Goal: Transaction & Acquisition: Book appointment/travel/reservation

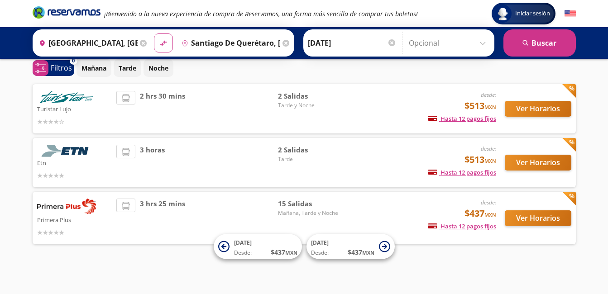
scroll to position [39, 0]
click at [543, 108] on button "Ver Horarios" at bounding box center [538, 109] width 67 height 16
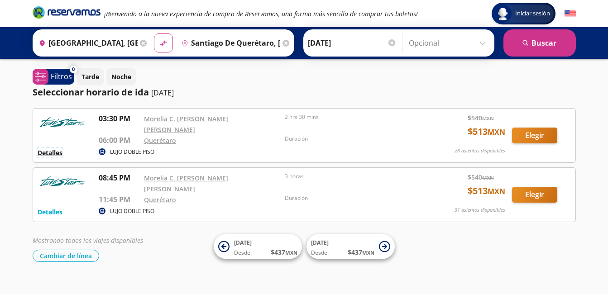
click at [48, 148] on button "Detalles" at bounding box center [50, 153] width 25 height 10
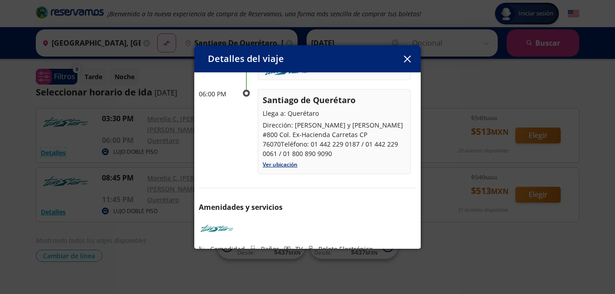
scroll to position [38, 0]
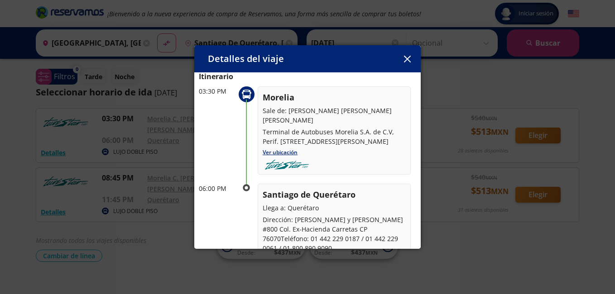
click at [410, 60] on icon "button" at bounding box center [407, 59] width 7 height 7
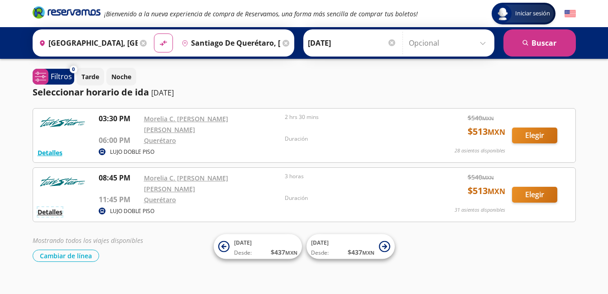
click at [50, 207] on button "Detalles" at bounding box center [50, 212] width 25 height 10
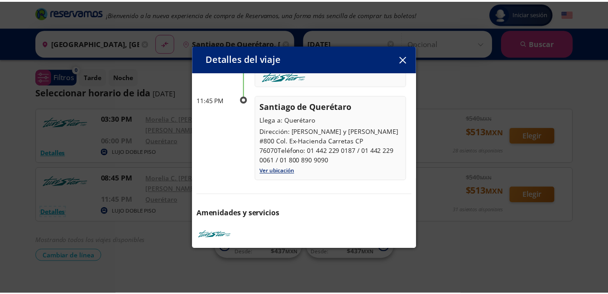
scroll to position [133, 0]
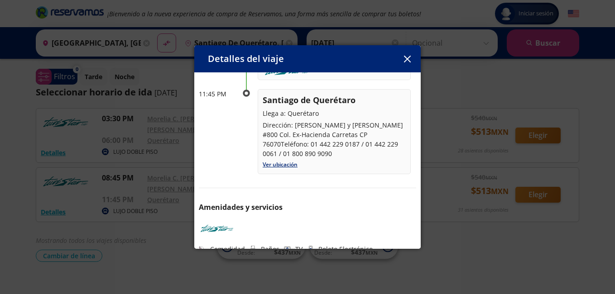
click at [407, 60] on icon "button" at bounding box center [406, 59] width 7 height 7
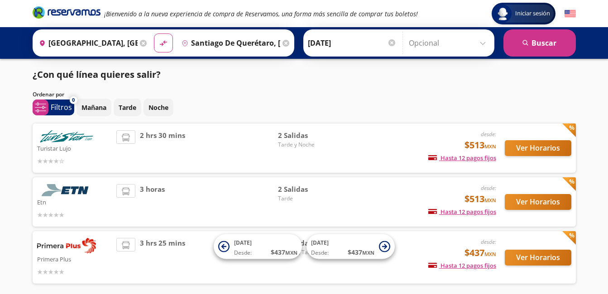
scroll to position [39, 0]
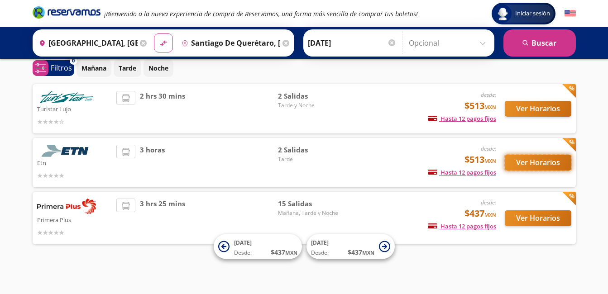
click at [544, 160] on button "Ver Horarios" at bounding box center [538, 163] width 67 height 16
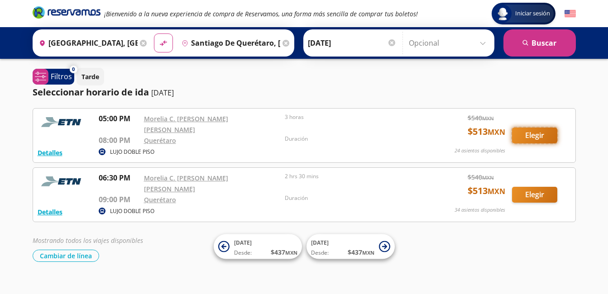
click at [531, 133] on button "Elegir" at bounding box center [534, 136] width 45 height 16
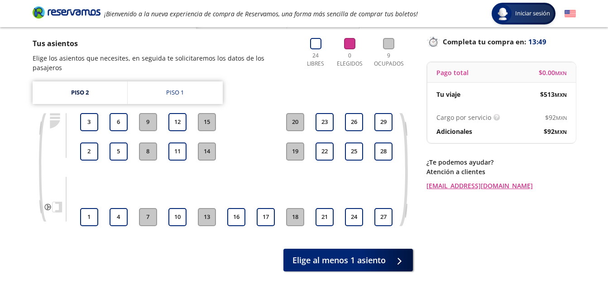
scroll to position [59, 0]
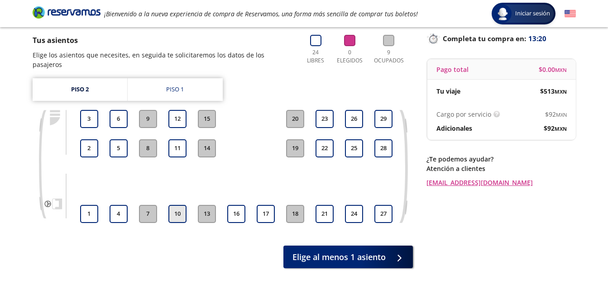
click at [179, 208] on button "10" at bounding box center [177, 214] width 18 height 18
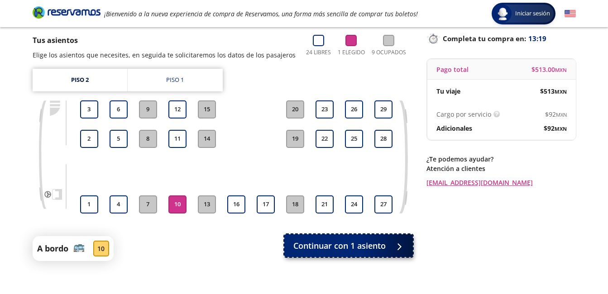
click at [338, 248] on span "Continuar con 1 asiento" at bounding box center [339, 246] width 92 height 12
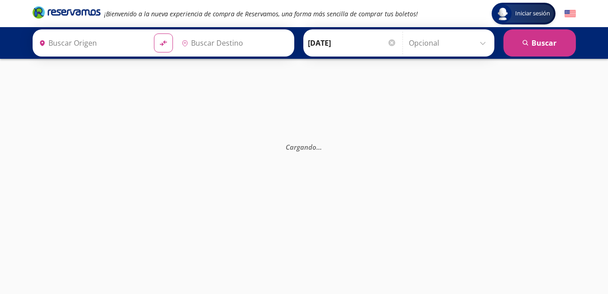
type input "[GEOGRAPHIC_DATA], [GEOGRAPHIC_DATA]"
type input "Santiago de Querétaro, [GEOGRAPHIC_DATA]"
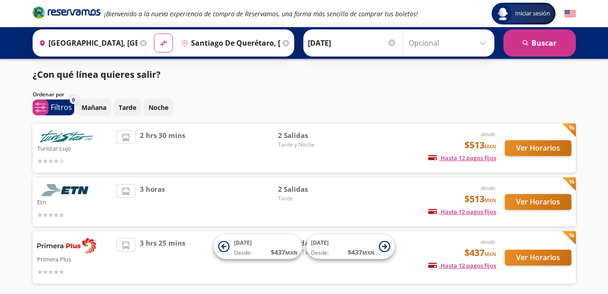
scroll to position [39, 0]
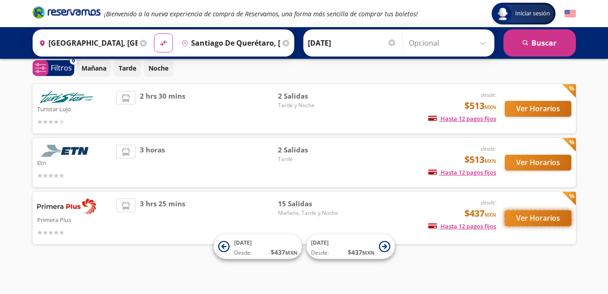
click at [523, 219] on button "Ver Horarios" at bounding box center [538, 218] width 67 height 16
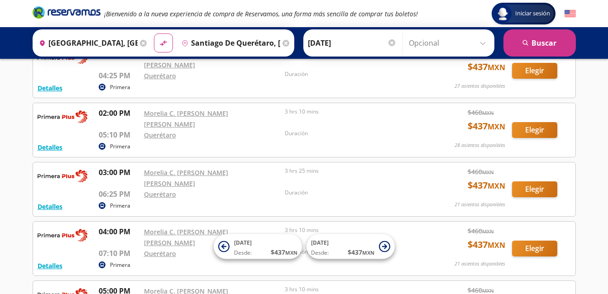
scroll to position [495, 0]
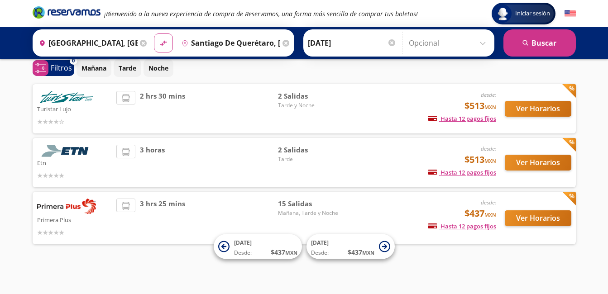
scroll to position [39, 0]
click at [542, 162] on button "Ver Horarios" at bounding box center [538, 163] width 67 height 16
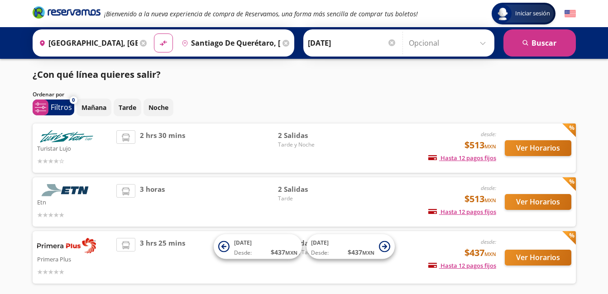
scroll to position [39, 0]
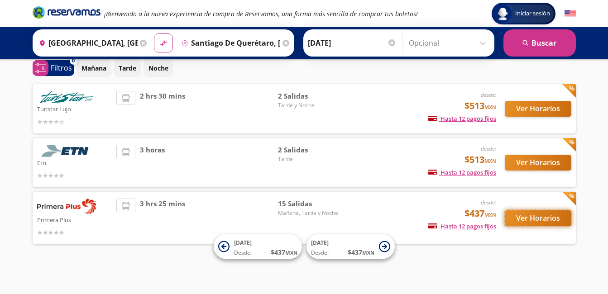
click at [544, 215] on button "Ver Horarios" at bounding box center [538, 218] width 67 height 16
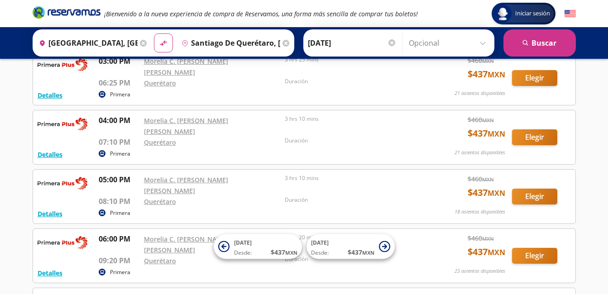
scroll to position [584, 0]
